Goal: Communication & Community: Answer question/provide support

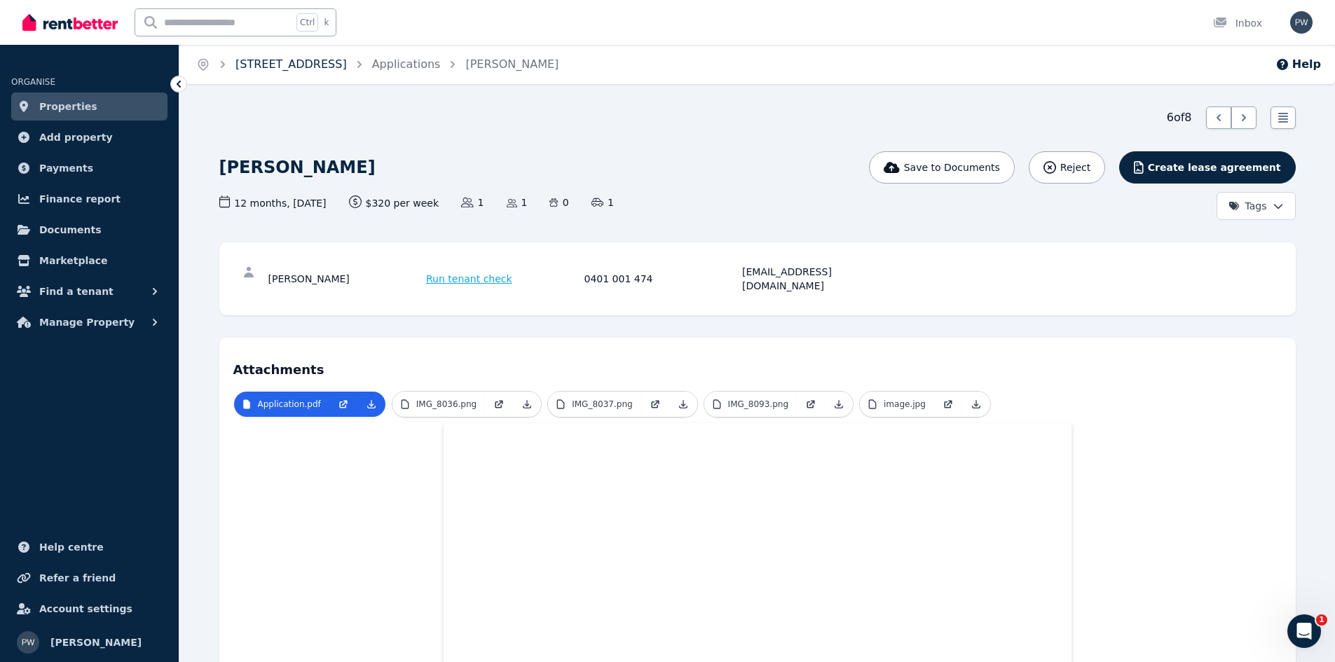
click at [318, 60] on link "[STREET_ADDRESS]" at bounding box center [291, 63] width 111 height 13
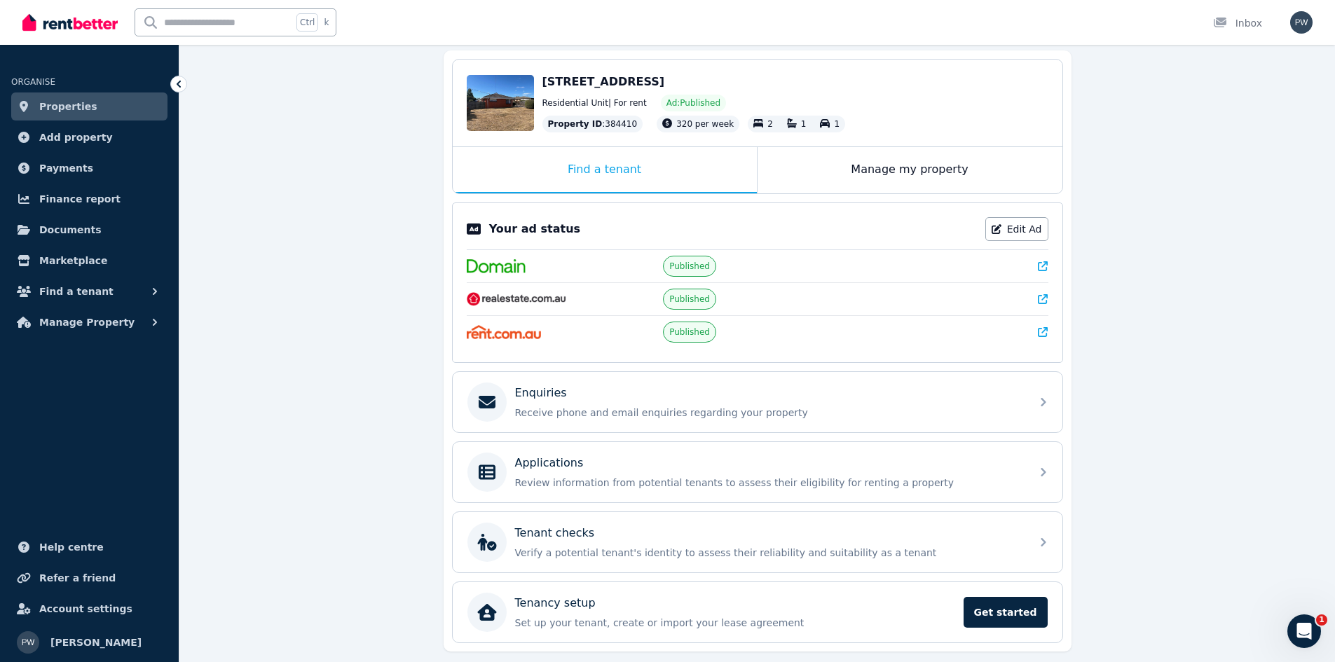
scroll to position [140, 0]
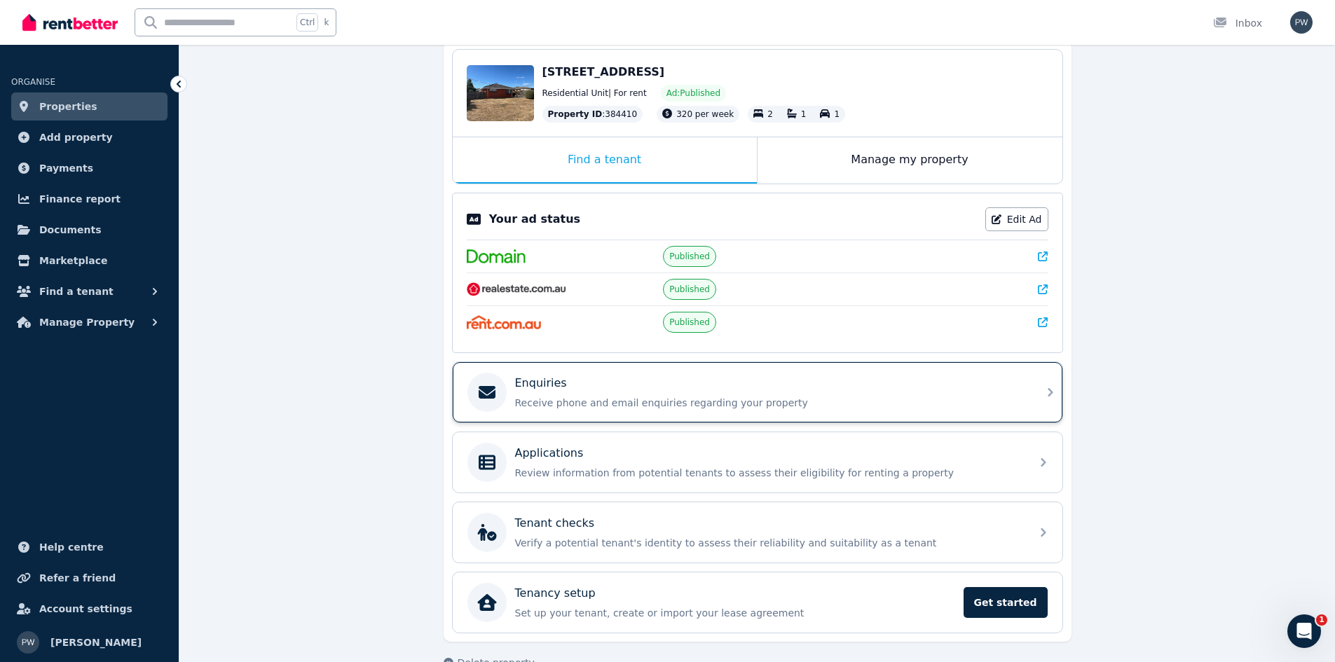
click at [676, 395] on div "Enquiries Receive phone and email enquiries regarding your property" at bounding box center [769, 392] width 508 height 35
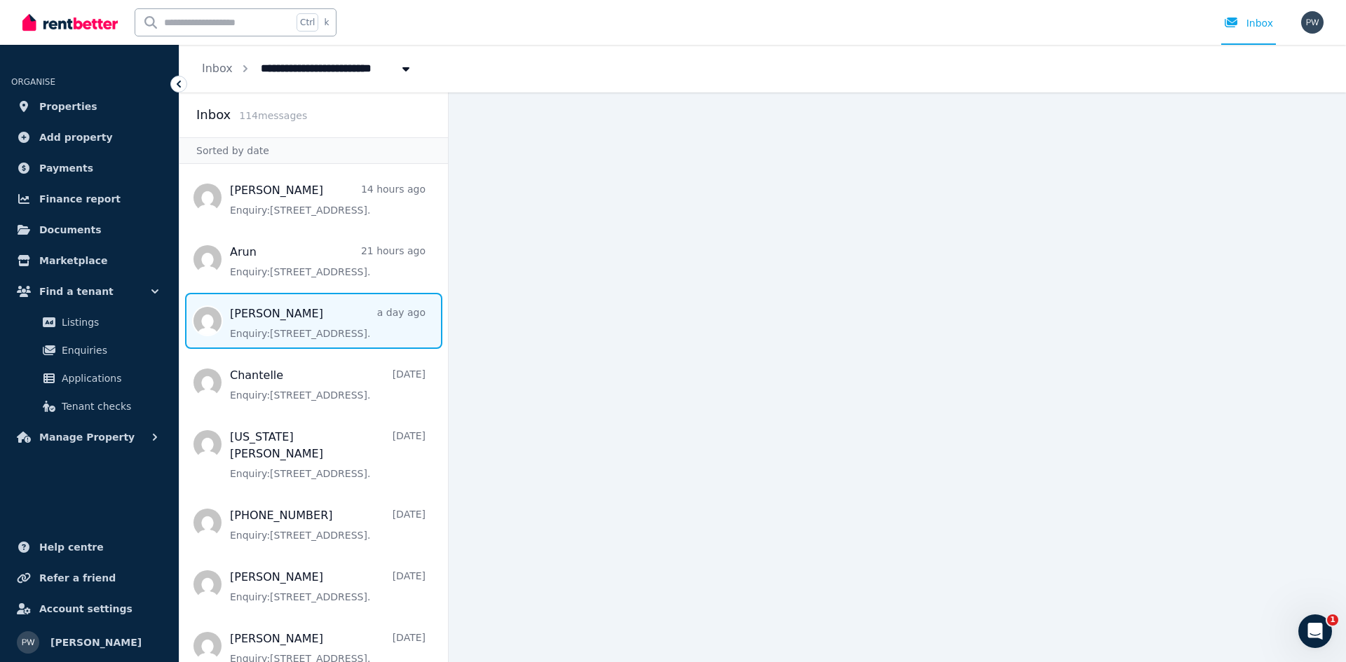
click at [279, 315] on span "Message list" at bounding box center [313, 321] width 268 height 56
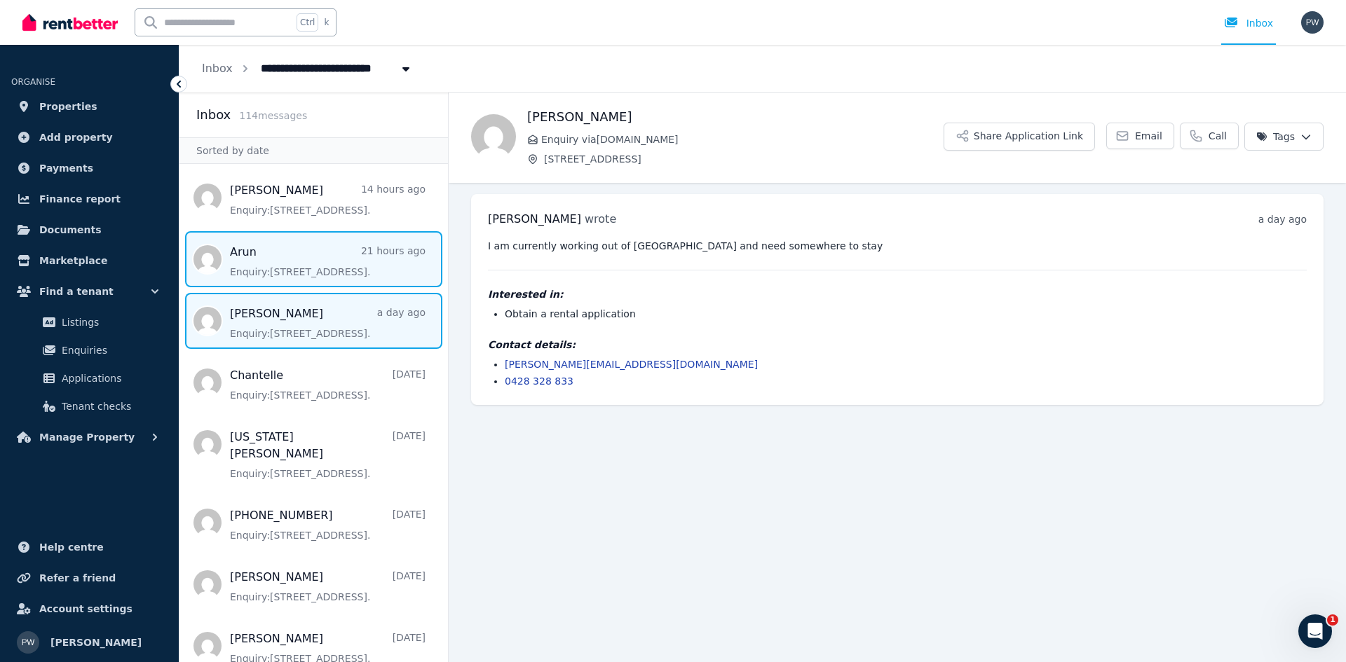
click at [293, 262] on span "Message list" at bounding box center [313, 259] width 268 height 56
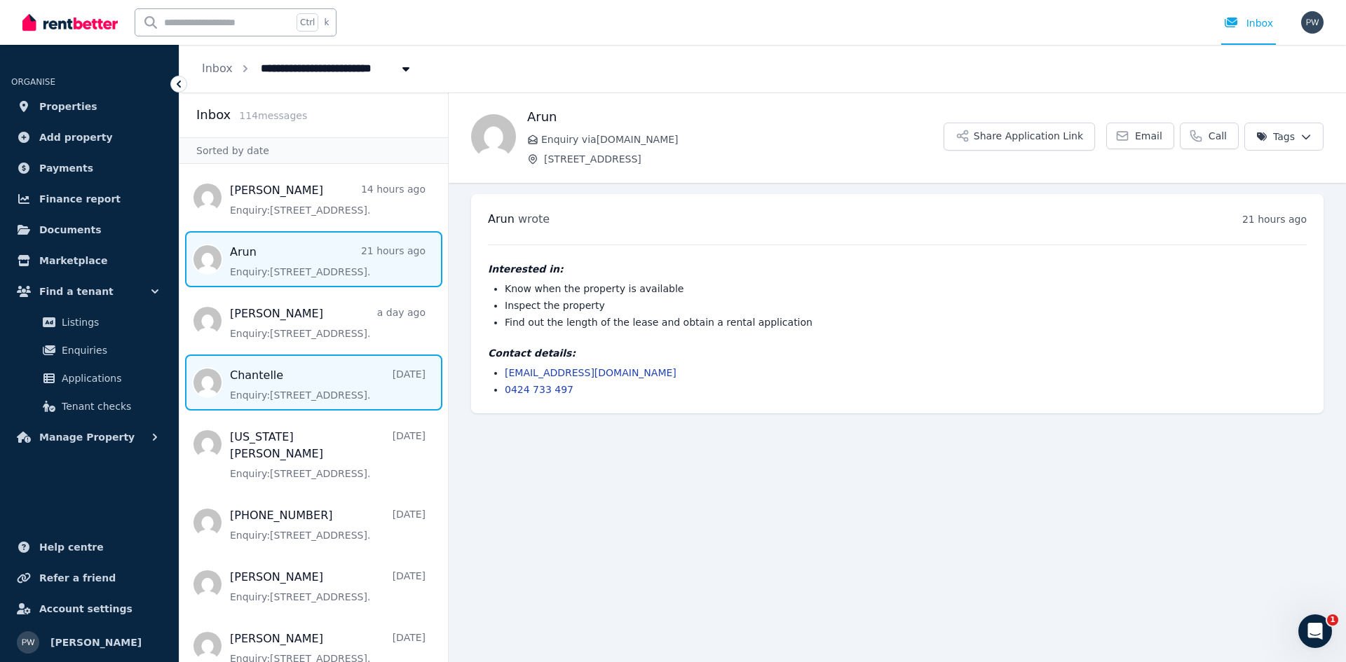
click at [311, 386] on span "Message list" at bounding box center [313, 383] width 268 height 56
